Goal: Transaction & Acquisition: Purchase product/service

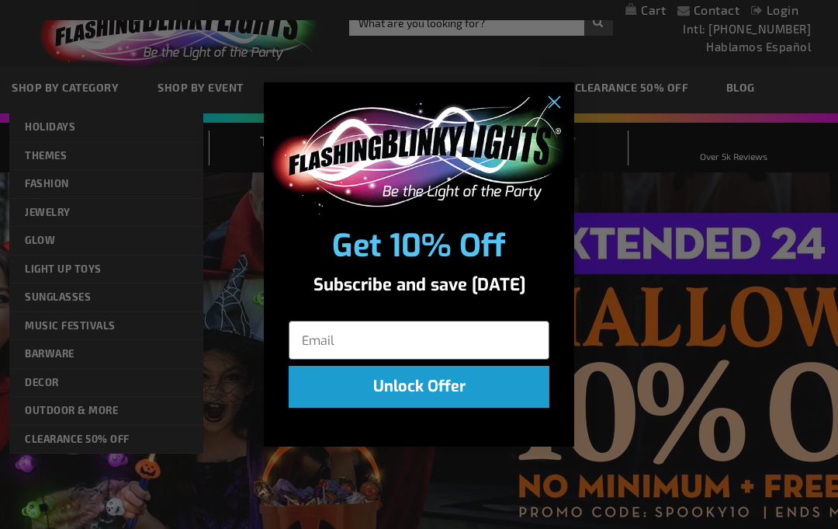
scroll to position [33, 0]
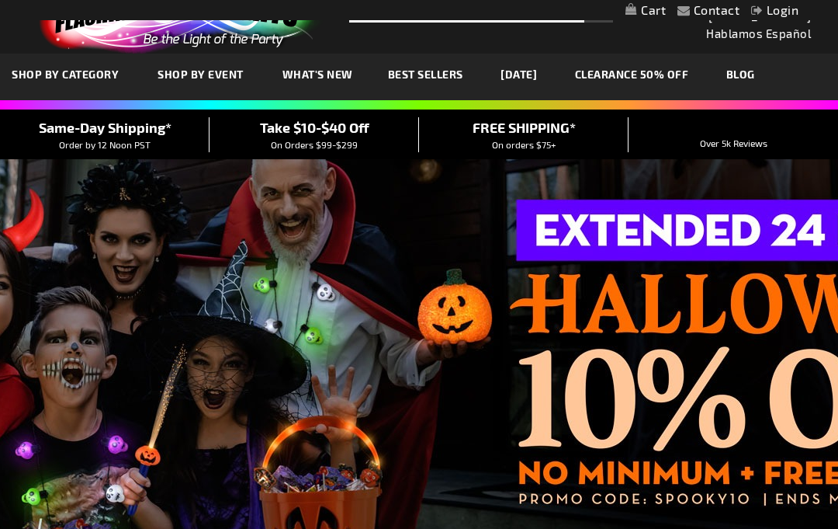
click at [136, 210] on div "Close dialog Get 10% Off Subscribe and save today Unlock Offer Submit" at bounding box center [419, 264] width 838 height 529
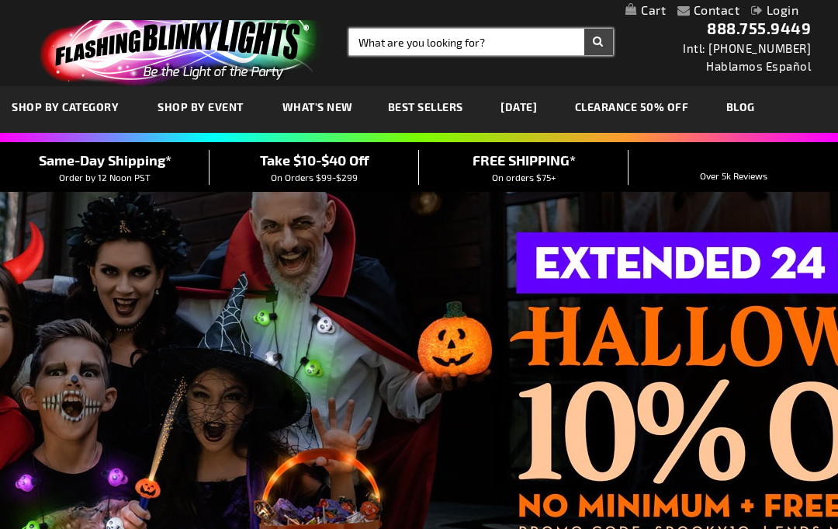
click at [382, 46] on input "Search" at bounding box center [481, 42] width 264 height 26
type input "Indianapolis colts"
click at [598, 42] on button "Search" at bounding box center [598, 42] width 29 height 26
click at [373, 47] on input "Search" at bounding box center [481, 42] width 264 height 26
type input "Blue headbands"
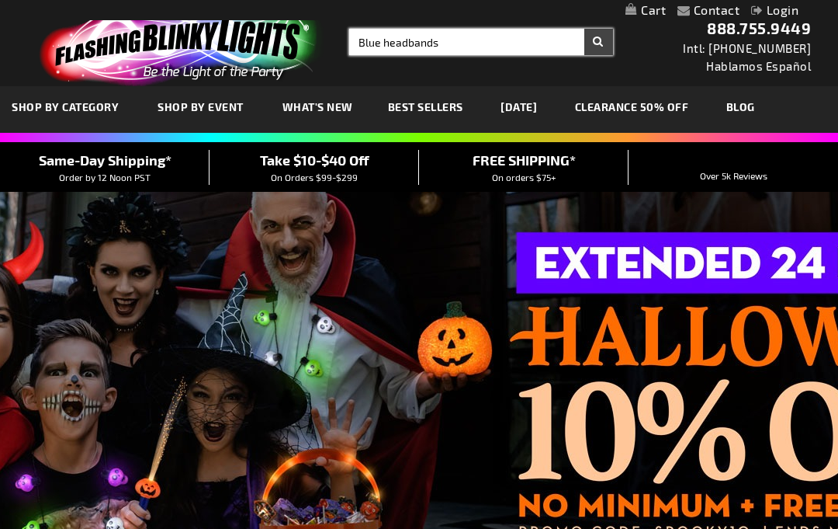
click at [598, 42] on button "Search" at bounding box center [598, 42] width 29 height 26
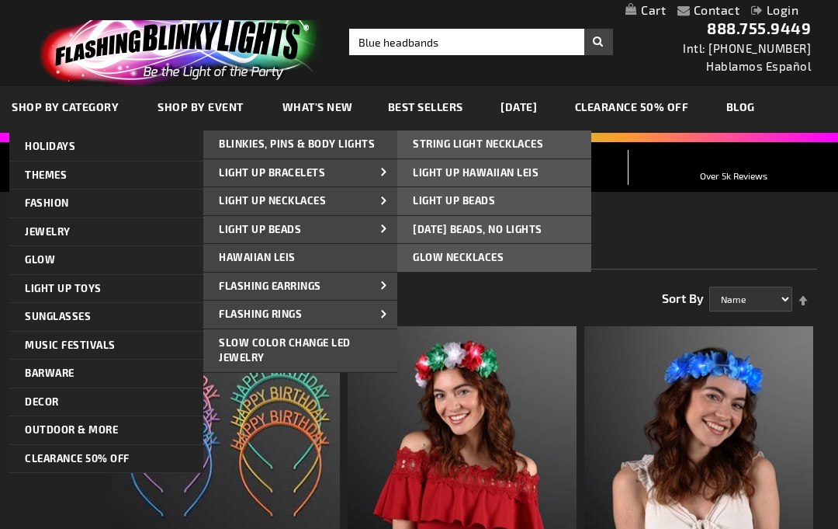
click at [421, 204] on span "Light Up Beads" at bounding box center [454, 200] width 82 height 12
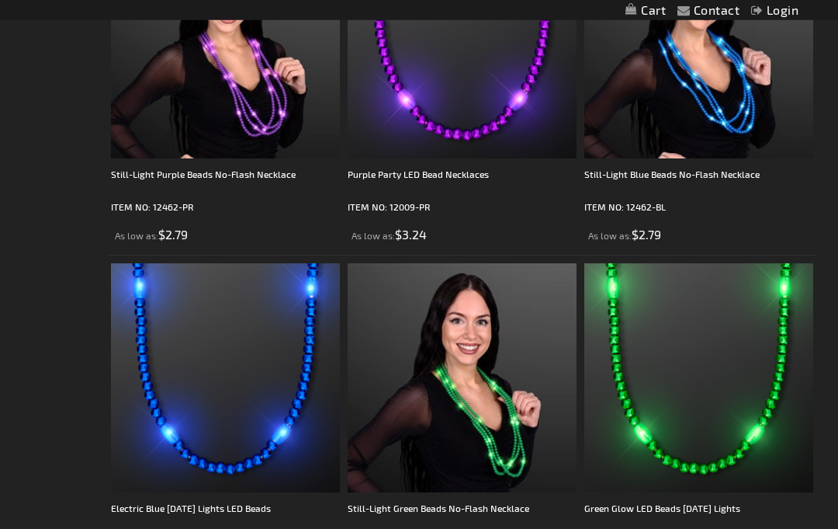
scroll to position [2727, 0]
click at [144, 379] on img at bounding box center [225, 377] width 229 height 229
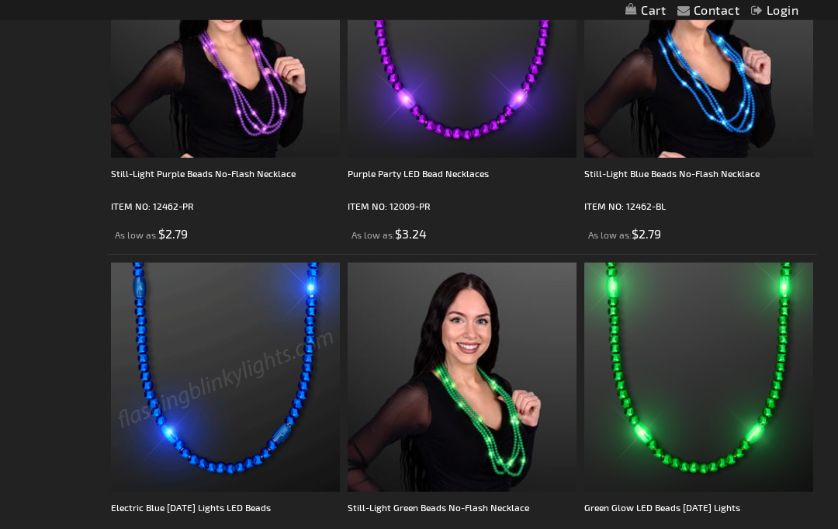
click at [151, 326] on img at bounding box center [225, 377] width 229 height 229
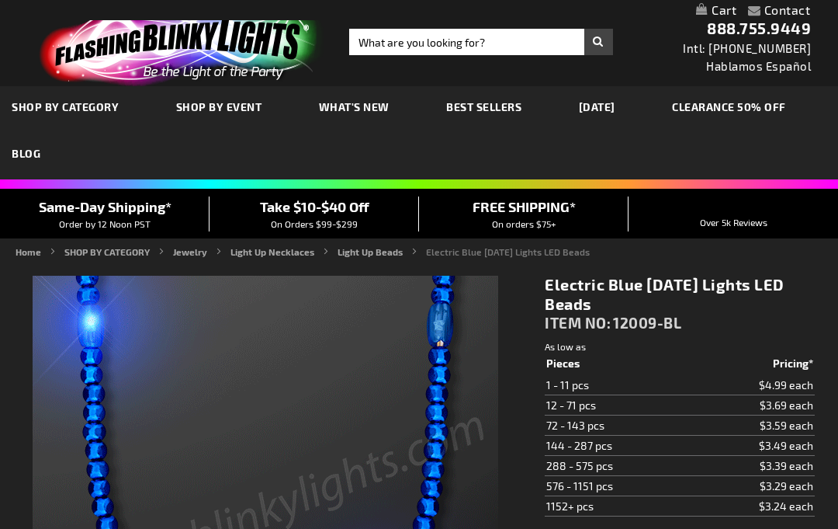
type input "5629"
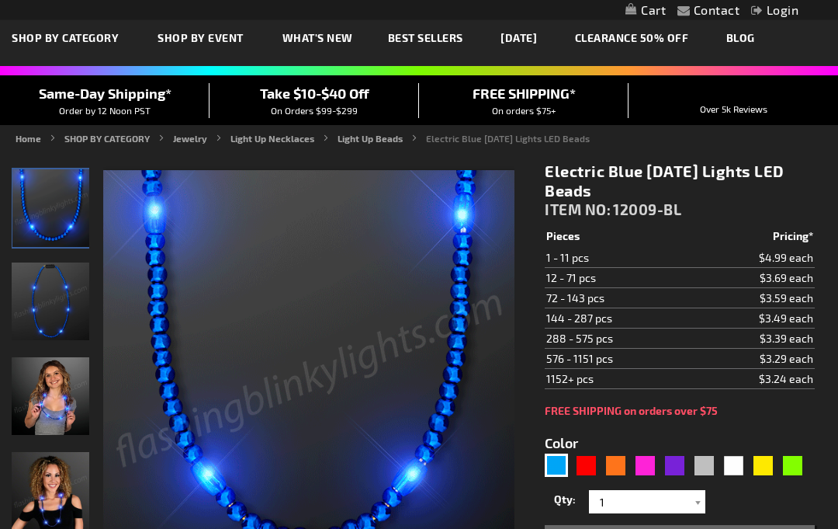
scroll to position [69, 0]
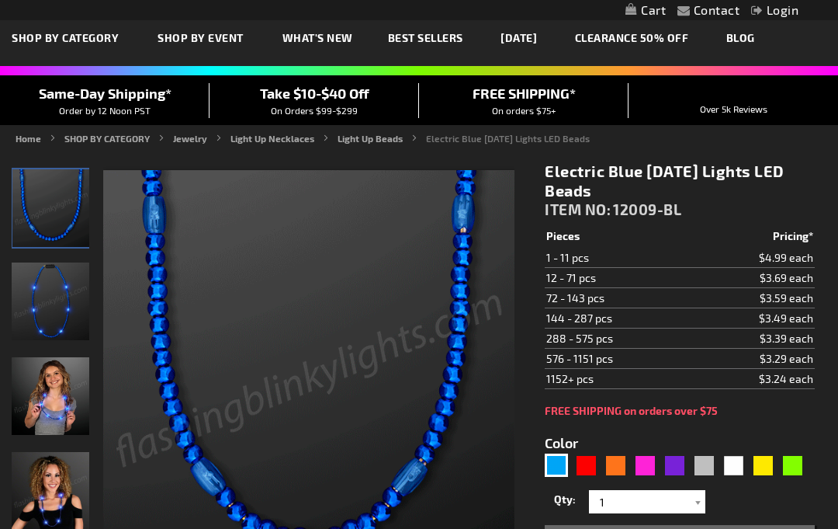
click at [51, 516] on img "Female wearing Blue LED Light Up Mardi Gras Bead Necklace" at bounding box center [51, 491] width 78 height 78
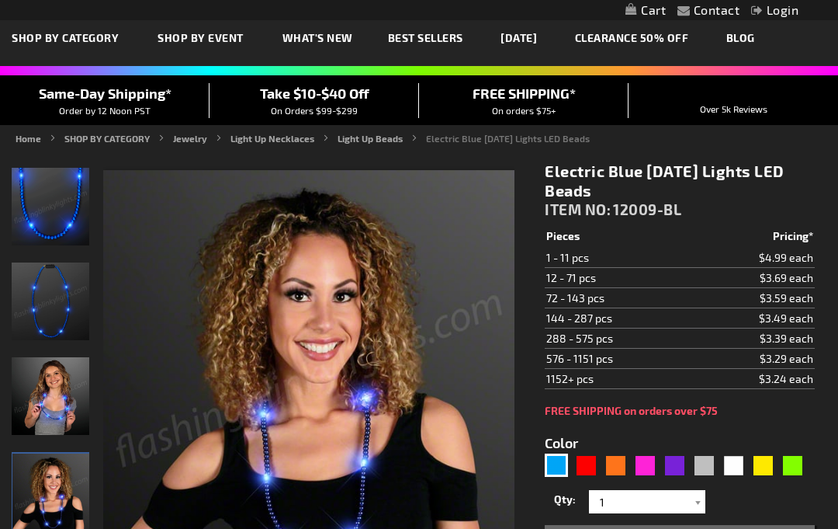
click at [36, 315] on img "Blue LED Light Up Mardi Gras Bead Necklace" at bounding box center [51, 301] width 78 height 78
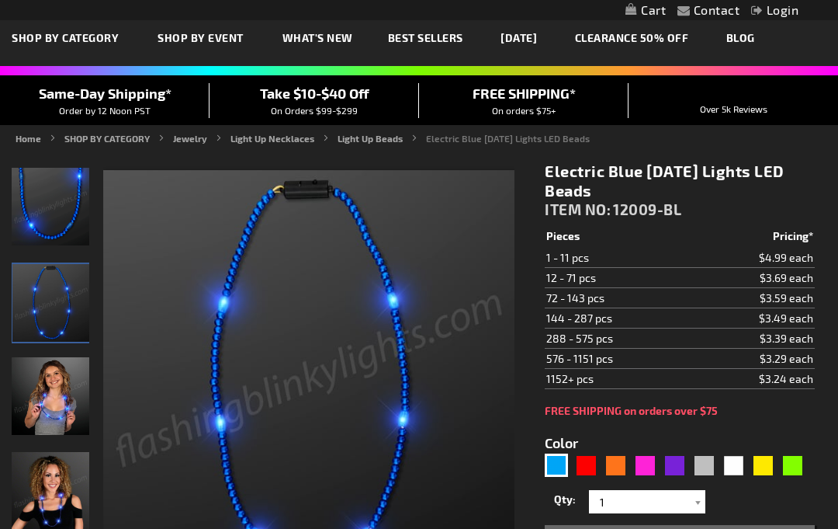
click at [26, 409] on img "Electric Blue Mardi Gras Lights LED Beads" at bounding box center [51, 396] width 78 height 78
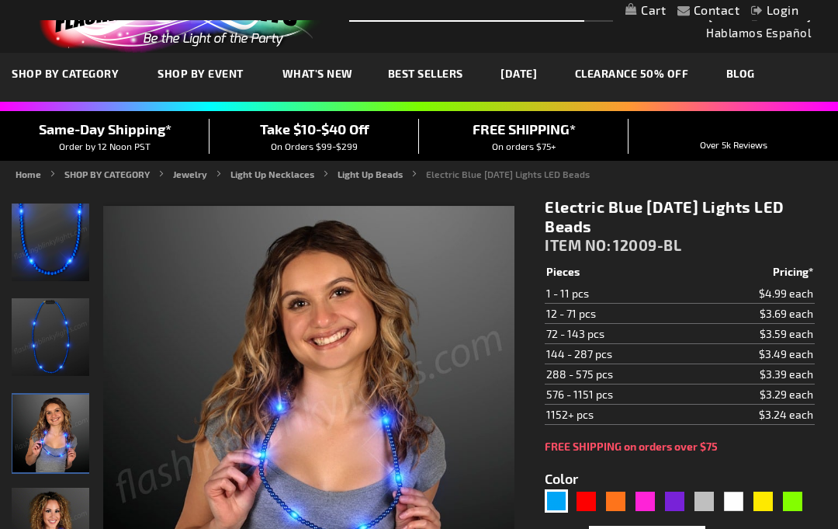
scroll to position [36, 0]
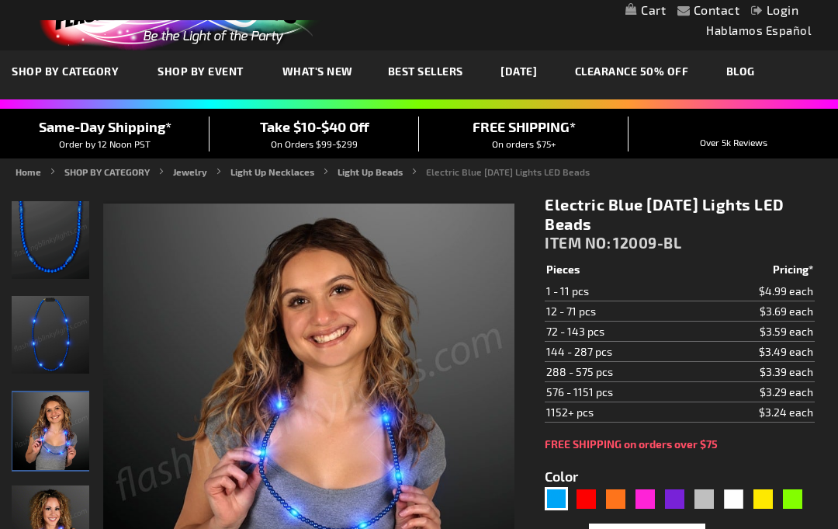
click at [567, 293] on td "1 - 11 pcs" at bounding box center [619, 291] width 148 height 20
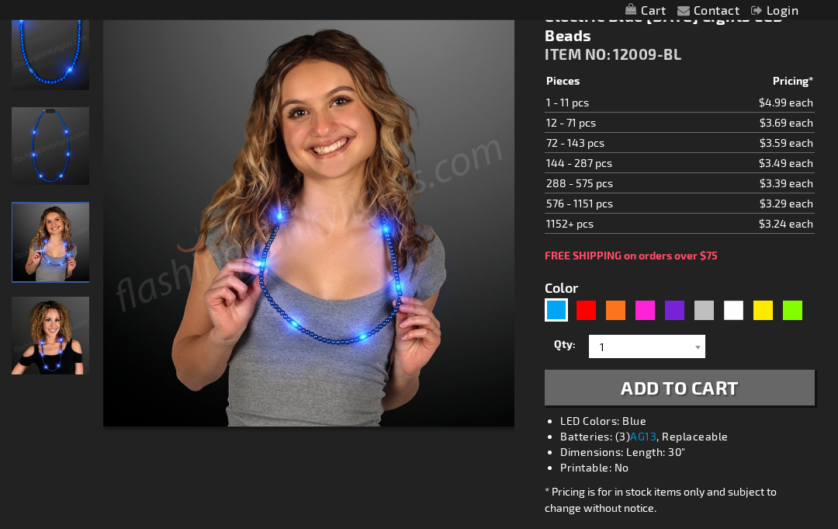
scroll to position [224, 0]
click at [604, 349] on input "1" at bounding box center [649, 346] width 113 height 23
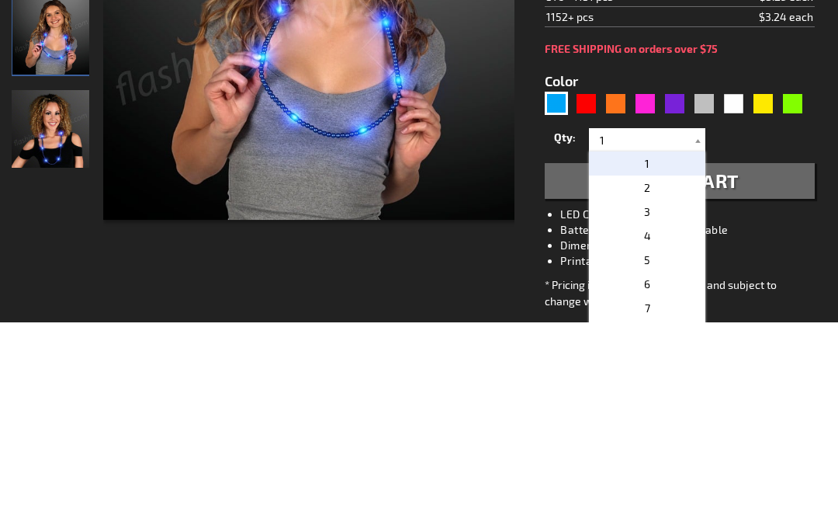
click at [642, 454] on p "5" at bounding box center [647, 466] width 116 height 24
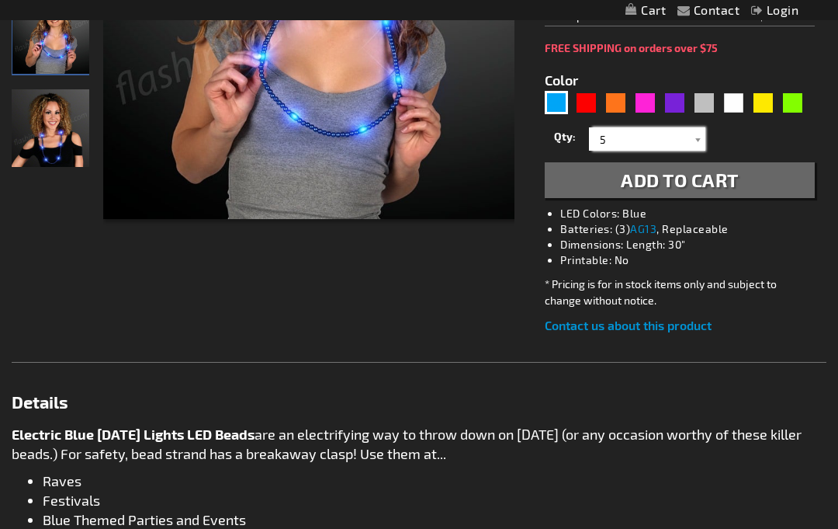
click at [686, 133] on input "5" at bounding box center [649, 138] width 113 height 23
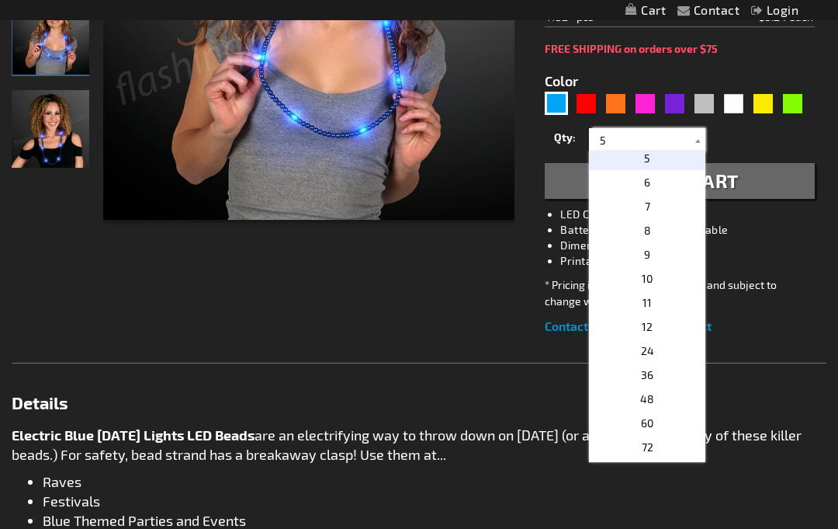
scroll to position [103, 0]
click at [644, 225] on span "8" at bounding box center [647, 228] width 7 height 13
type input "8"
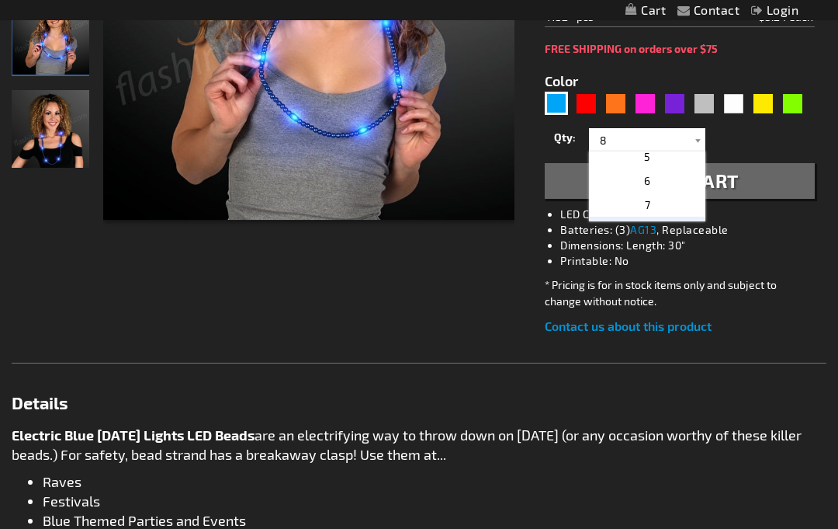
scroll to position [432, 0]
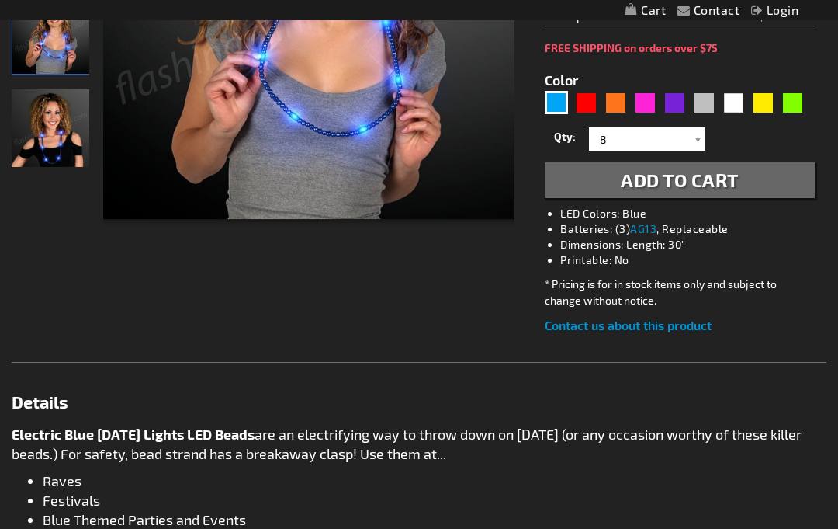
click at [601, 187] on button "Add to Cart" at bounding box center [680, 180] width 270 height 36
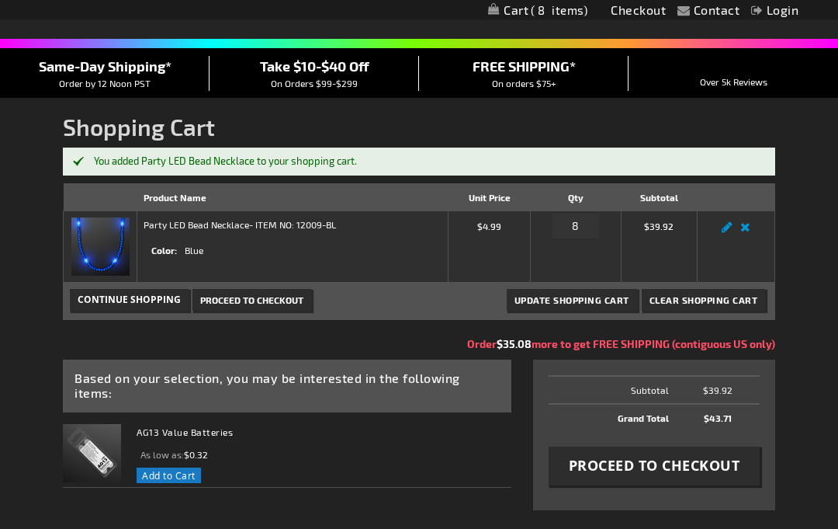
scroll to position [94, 0]
click at [565, 228] on input "8" at bounding box center [576, 225] width 47 height 25
click at [740, 231] on link "Remove item" at bounding box center [746, 231] width 18 height 0
